Goal: Information Seeking & Learning: Learn about a topic

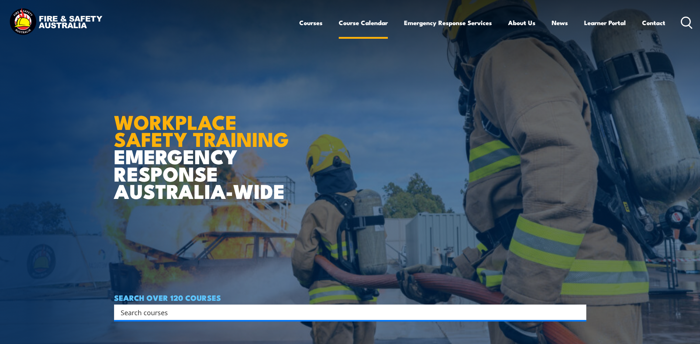
click at [366, 25] on link "Course Calendar" at bounding box center [363, 23] width 49 height 20
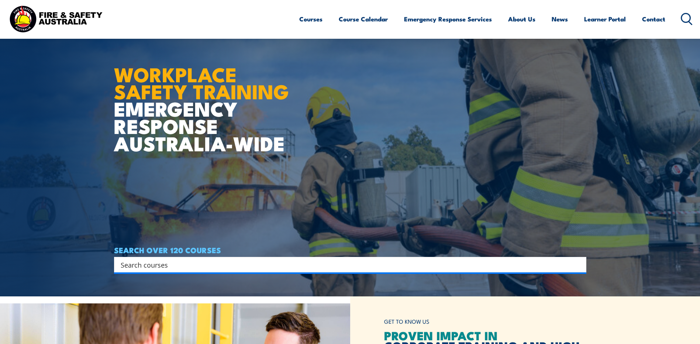
scroll to position [148, 0]
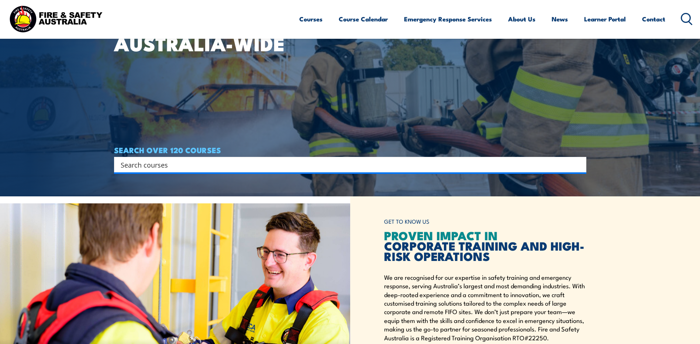
drag, startPoint x: 339, startPoint y: 171, endPoint x: 337, endPoint y: 163, distance: 8.0
click at [339, 170] on div "Search" at bounding box center [350, 165] width 473 height 16
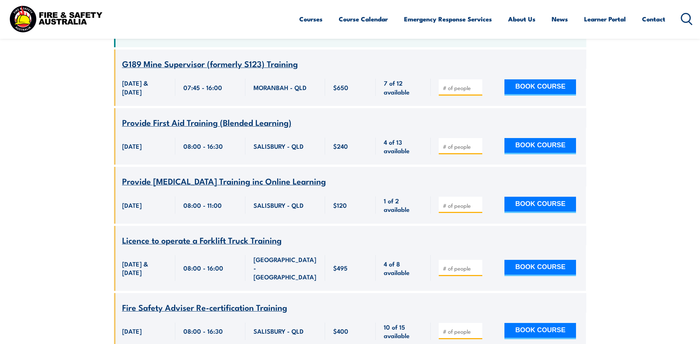
scroll to position [111, 0]
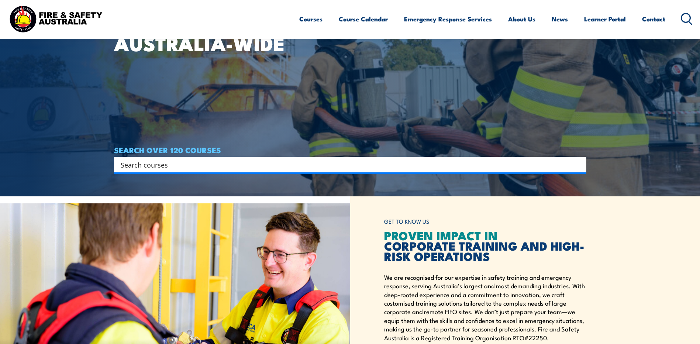
click at [234, 165] on input "Search input" at bounding box center [346, 164] width 450 height 11
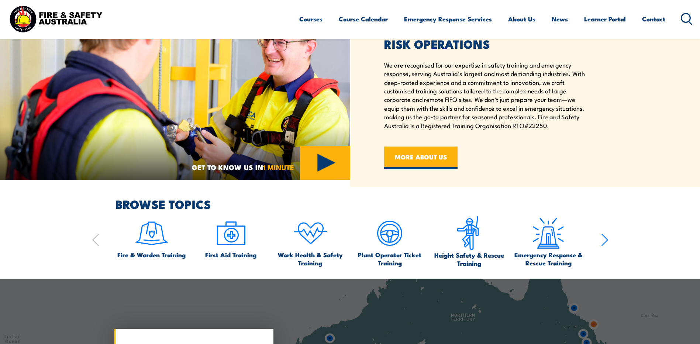
scroll to position [258, 0]
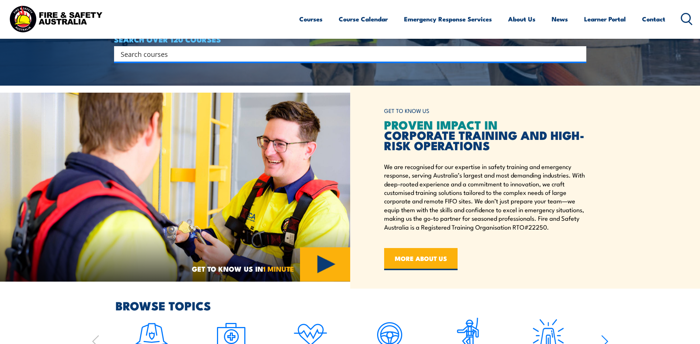
click at [198, 58] on input "Search input" at bounding box center [346, 53] width 450 height 11
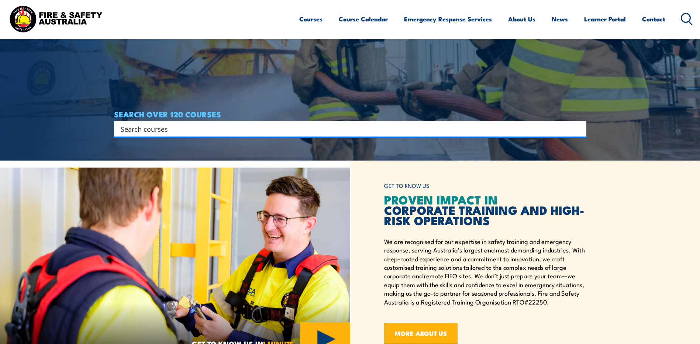
scroll to position [111, 0]
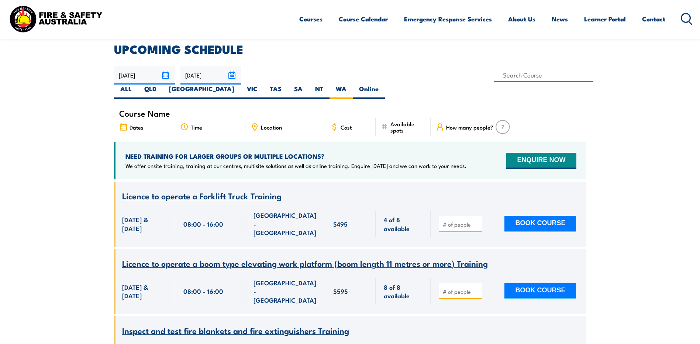
scroll to position [96, 0]
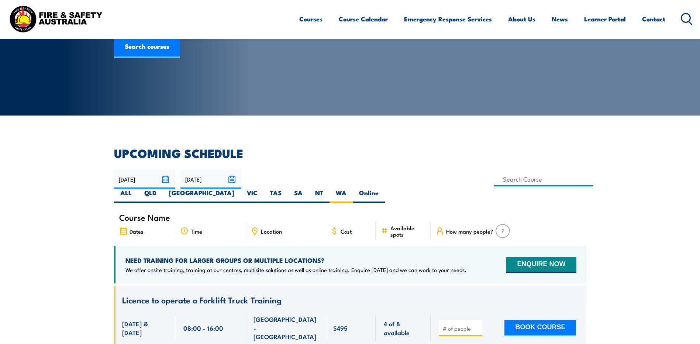
click at [385, 189] on label "Online" at bounding box center [369, 196] width 32 height 14
click at [384, 189] on input "Online" at bounding box center [381, 191] width 5 height 5
radio input "true"
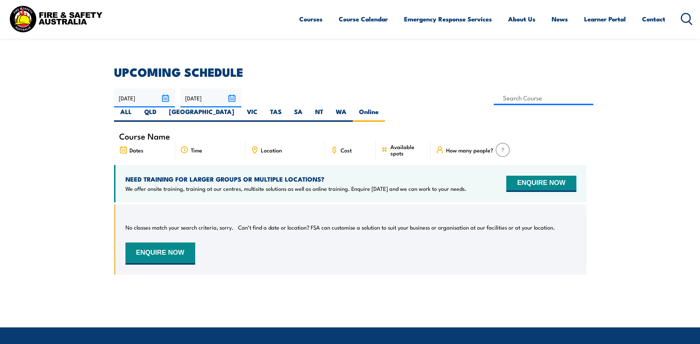
scroll to position [170, 0]
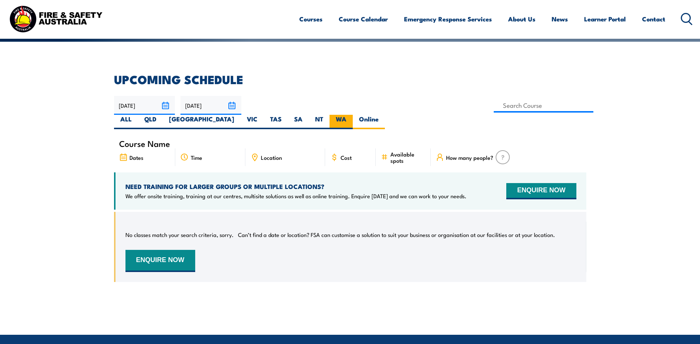
click at [353, 115] on label "WA" at bounding box center [341, 122] width 23 height 14
click at [351, 115] on input "WA" at bounding box center [349, 117] width 5 height 5
radio input "true"
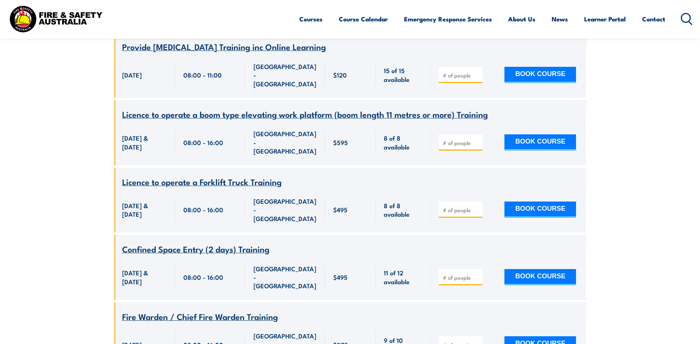
scroll to position [1905, 0]
